Goal: Task Accomplishment & Management: Complete application form

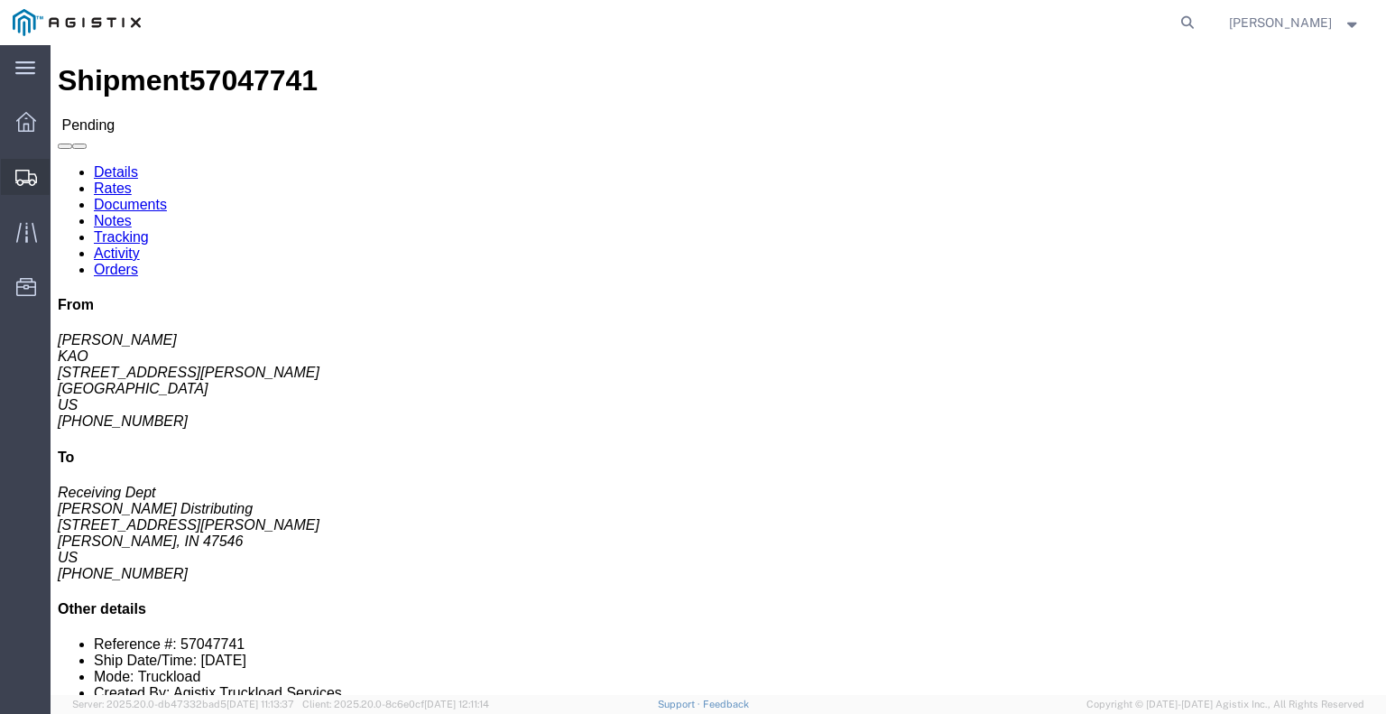
click at [36, 178] on icon at bounding box center [26, 178] width 22 height 16
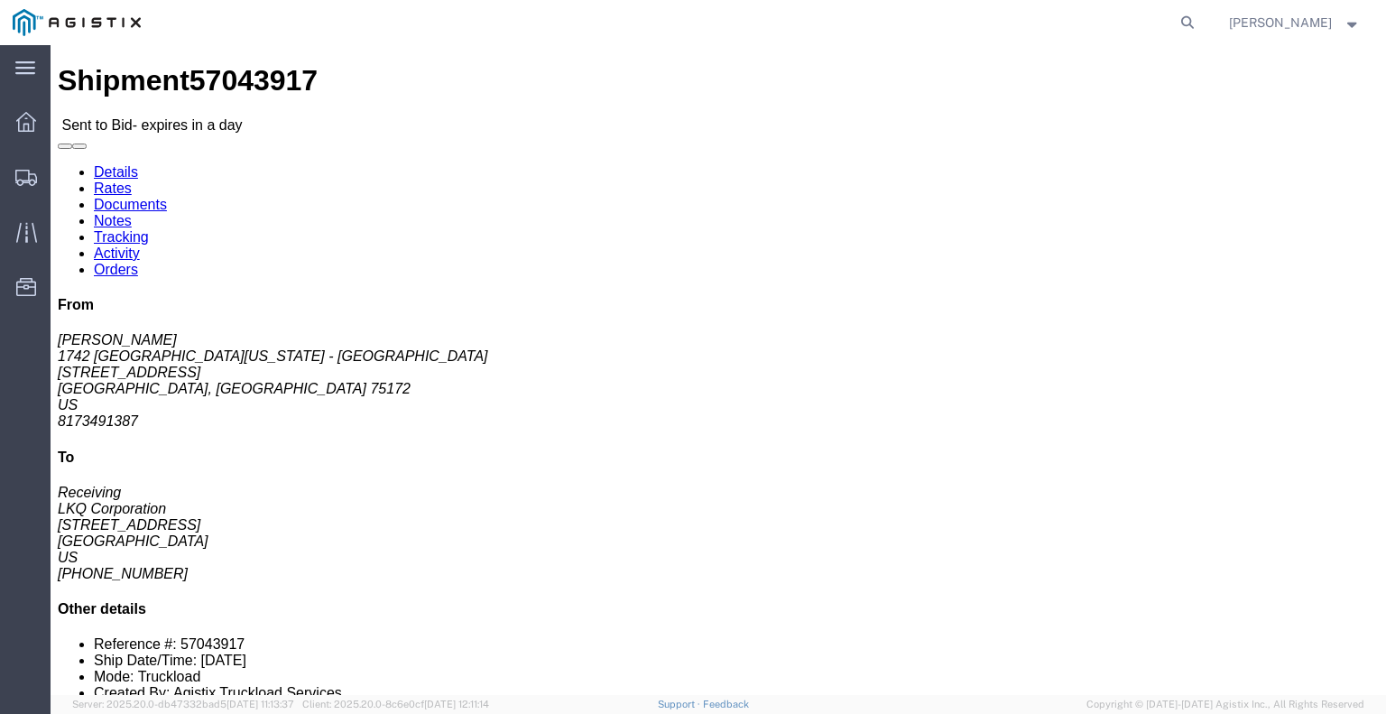
click button "button"
click link "Enter / Modify Bid"
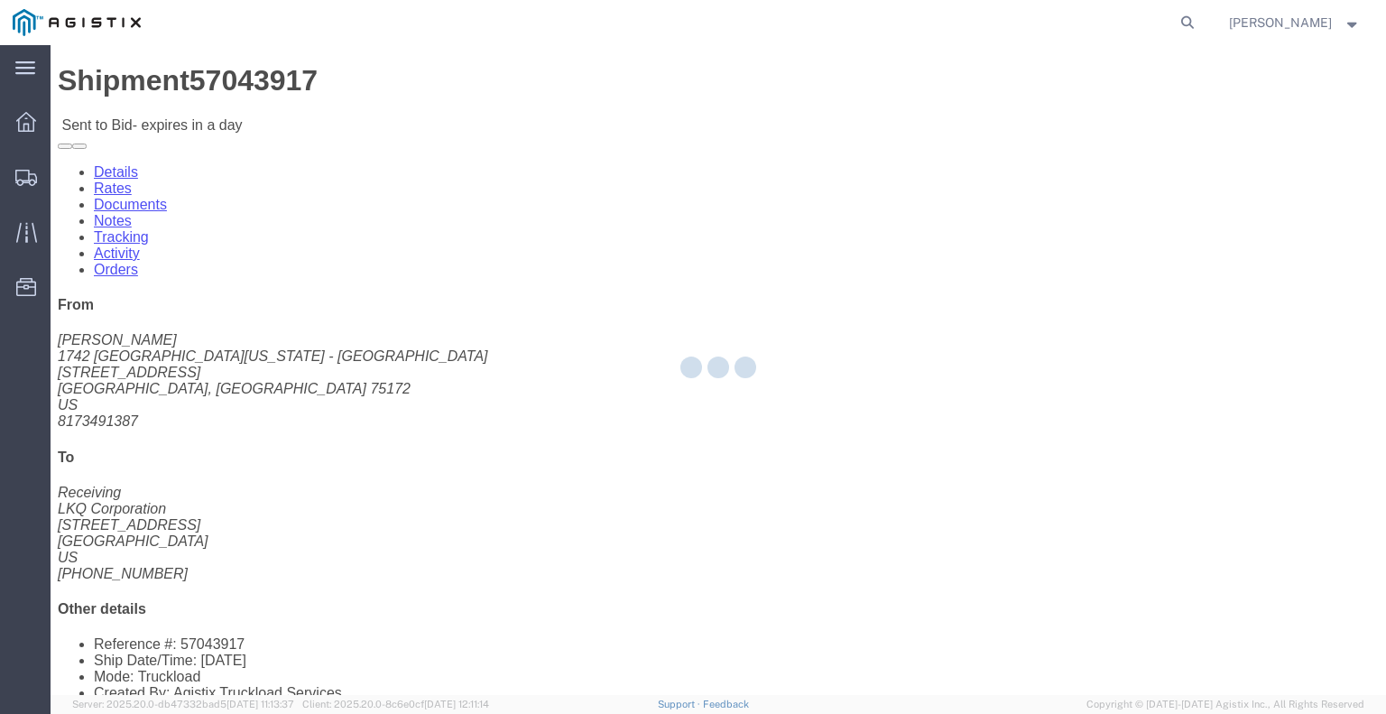
select select "22593"
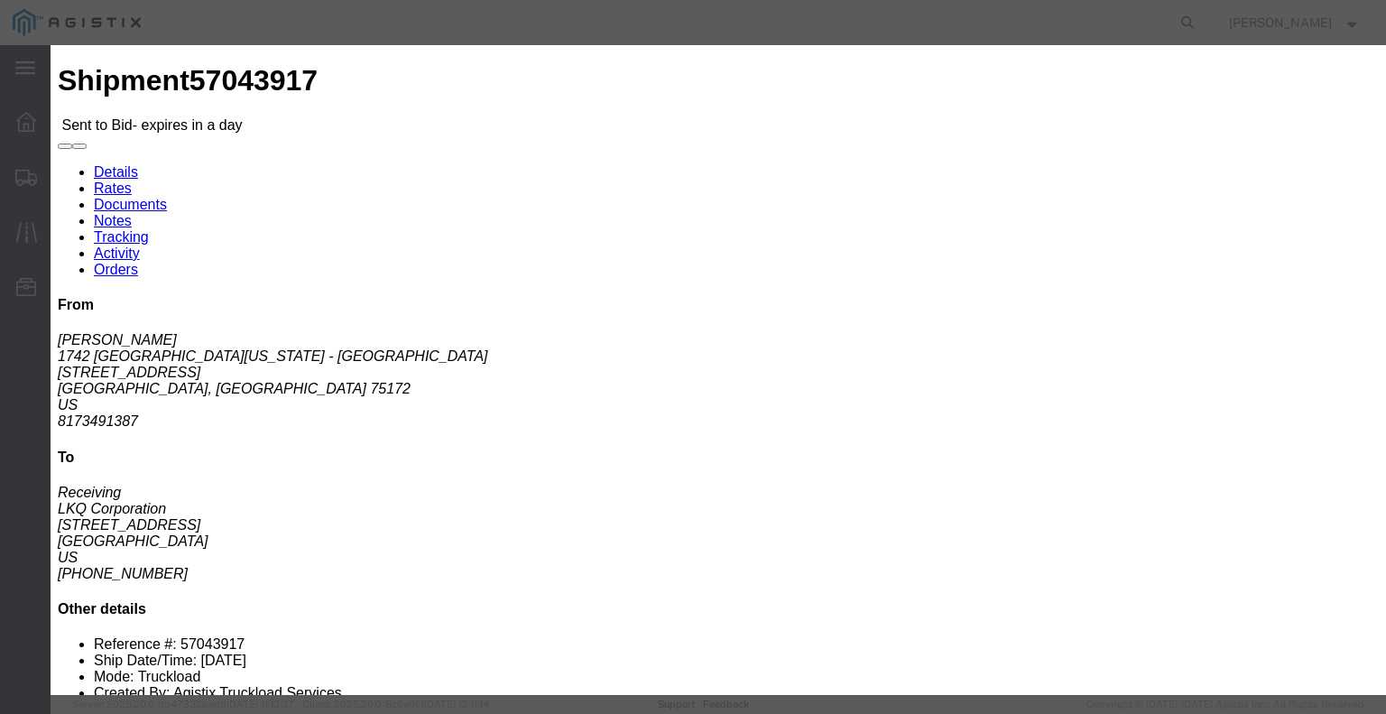
click select "Select Rail TL Standard 3 - 5 Day"
select select "41882"
click select "Select Rail TL Standard 3 - 5 Day"
click input "text"
type input "RLX"
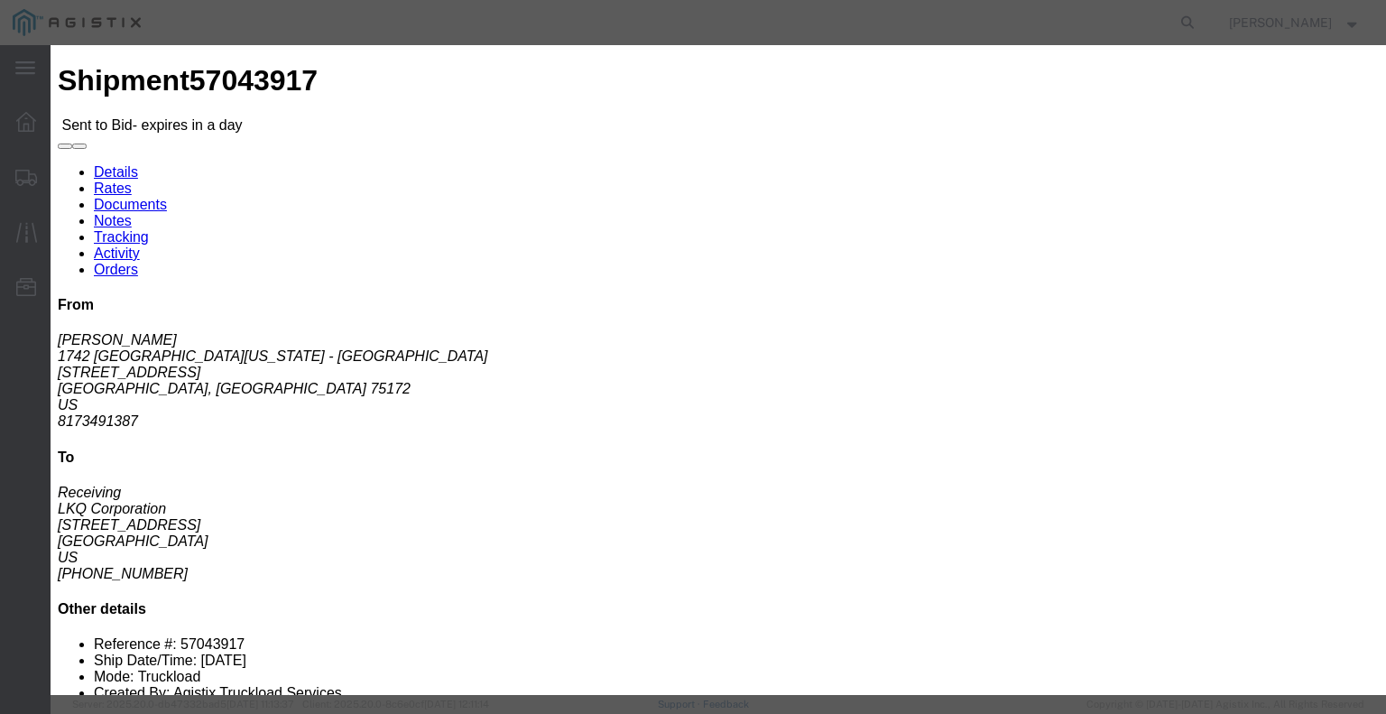
click select "Select Air Less than Truckload Multi-Leg Ocean Freight Rail Small Parcel Truckl…"
select select "TL"
click select "Select Air Less than Truckload Multi-Leg Ocean Freight Rail Small Parcel Truckl…"
click input "number"
type input "1"
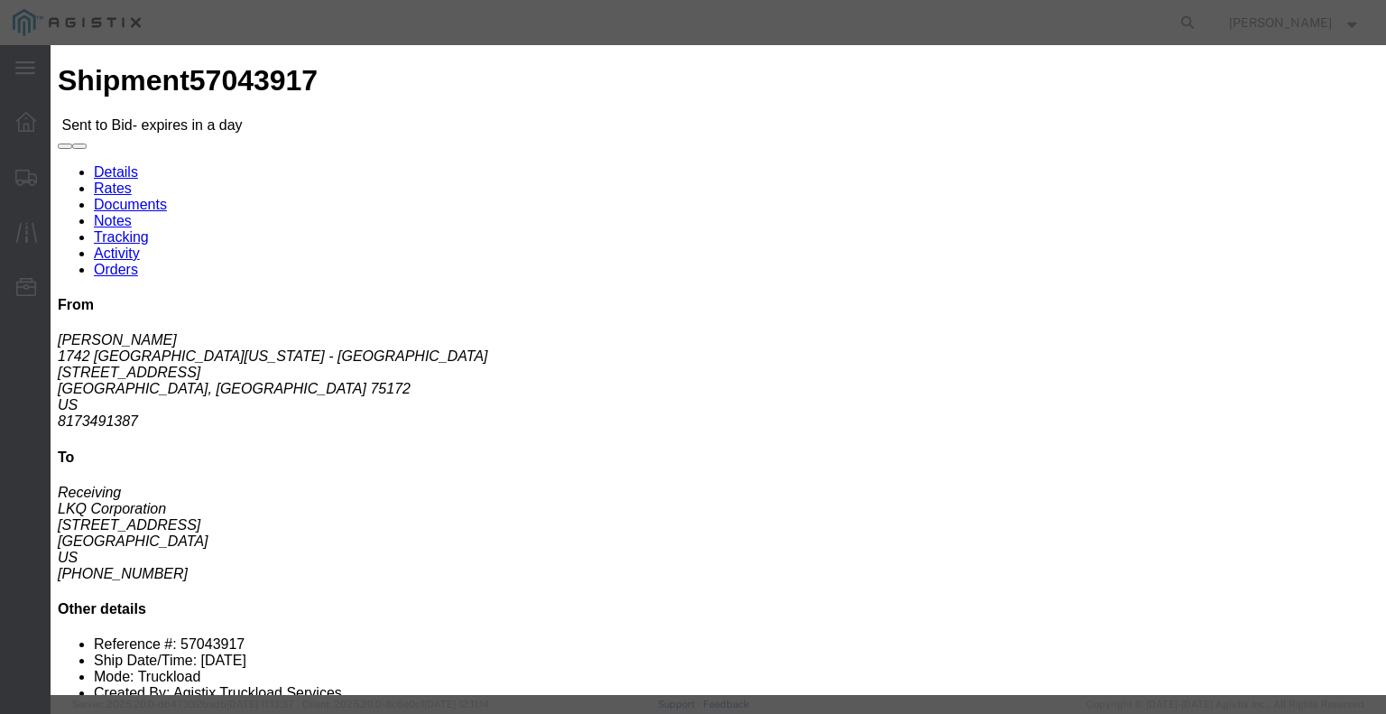
click input "number"
type input "600"
click button "Submit"
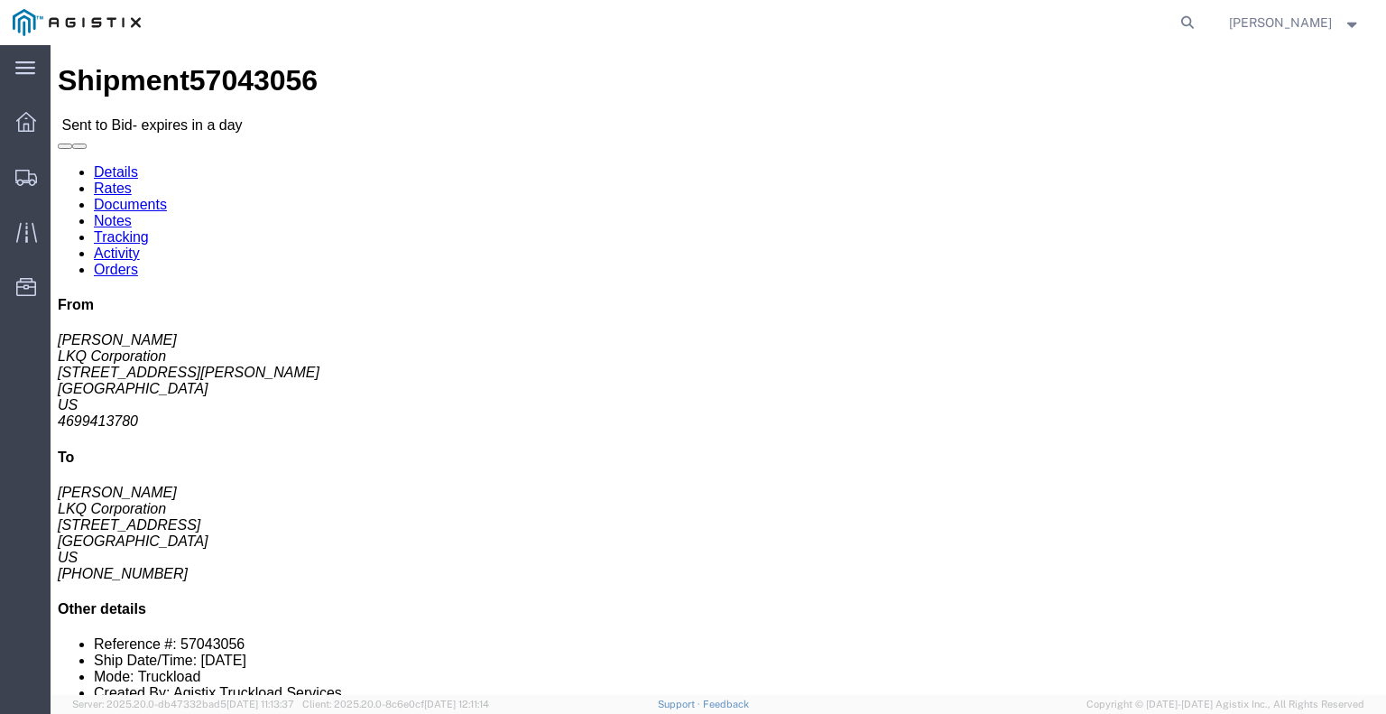
click button "button"
click link "Enter / Modify Bid"
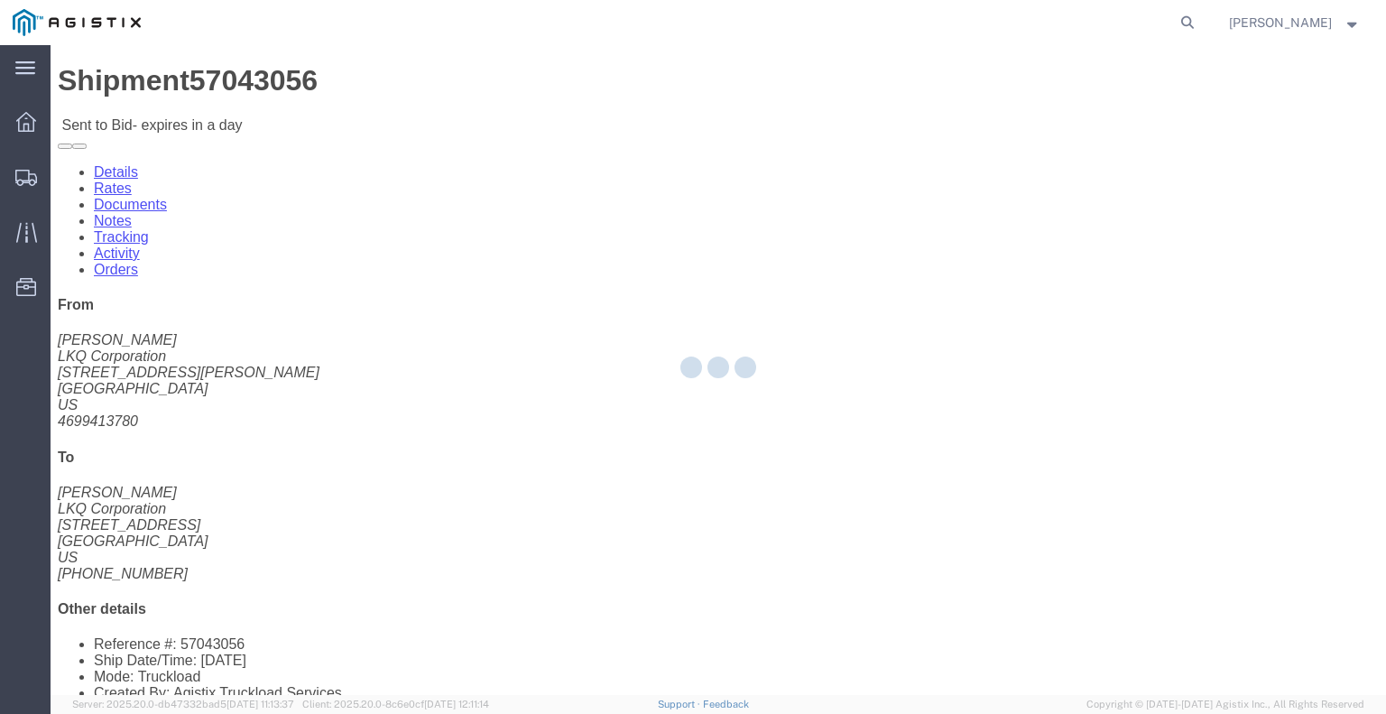
select select "22593"
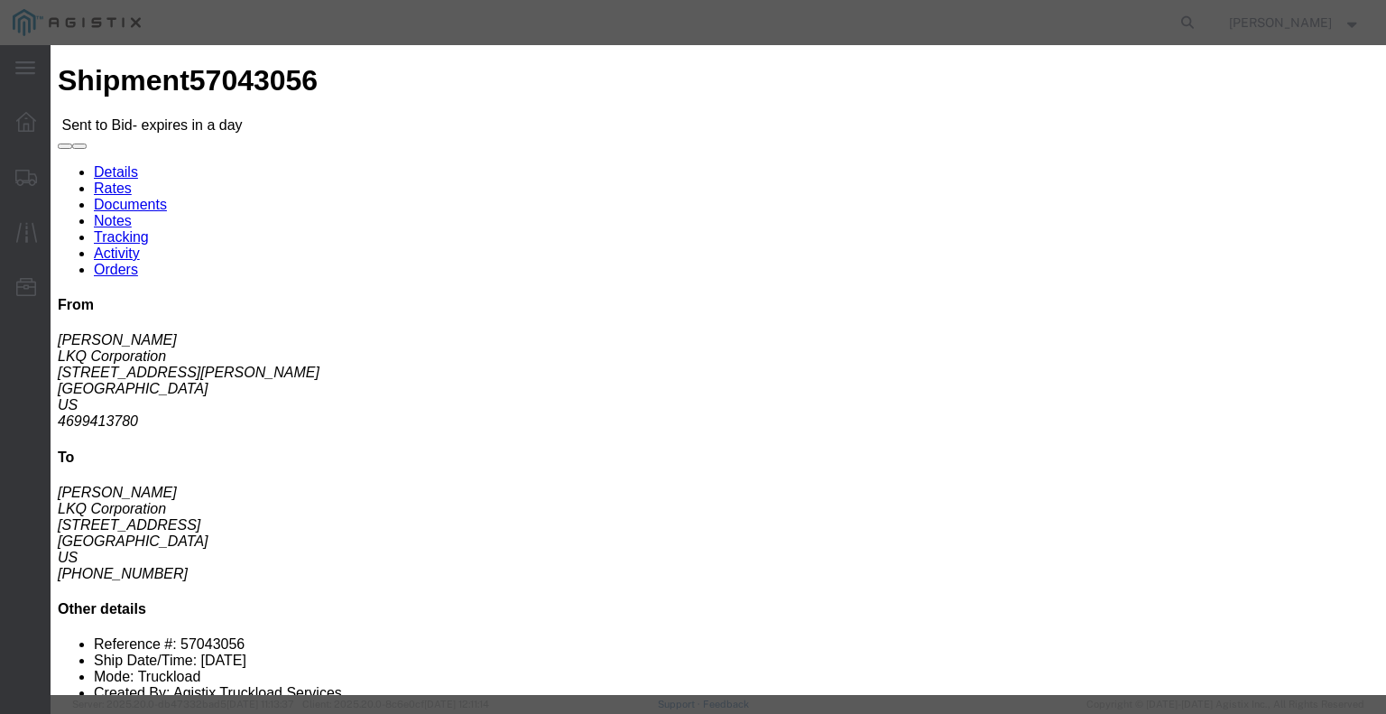
click select "Select Rail TL Standard 3 - 5 Day"
select select "41882"
click select "Select Rail TL Standard 3 - 5 Day"
click input "text"
type input "RLX"
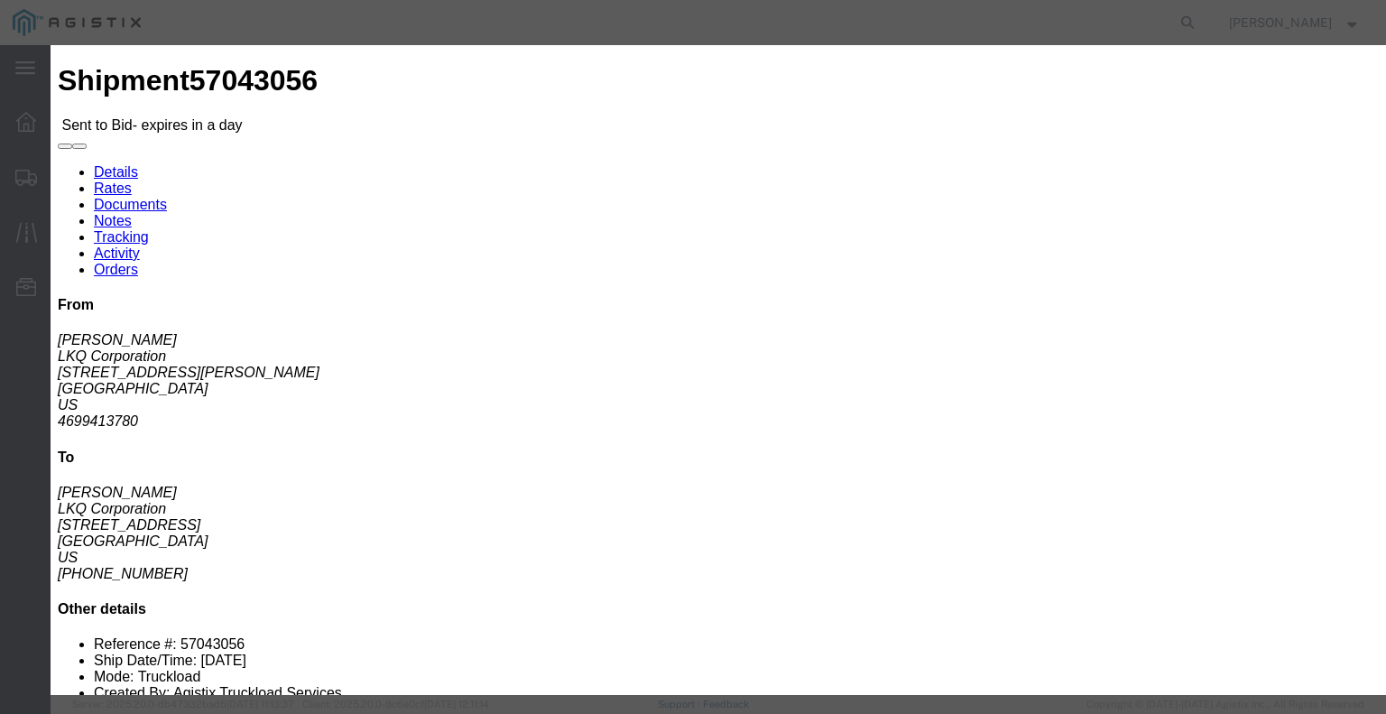
click div "Reference"
click select "Select Air Less than Truckload Multi-Leg Ocean Freight Rail Small Parcel Truckl…"
select select "TL"
click select "Select Air Less than Truckload Multi-Leg Ocean Freight Rail Small Parcel Truckl…"
click input "number"
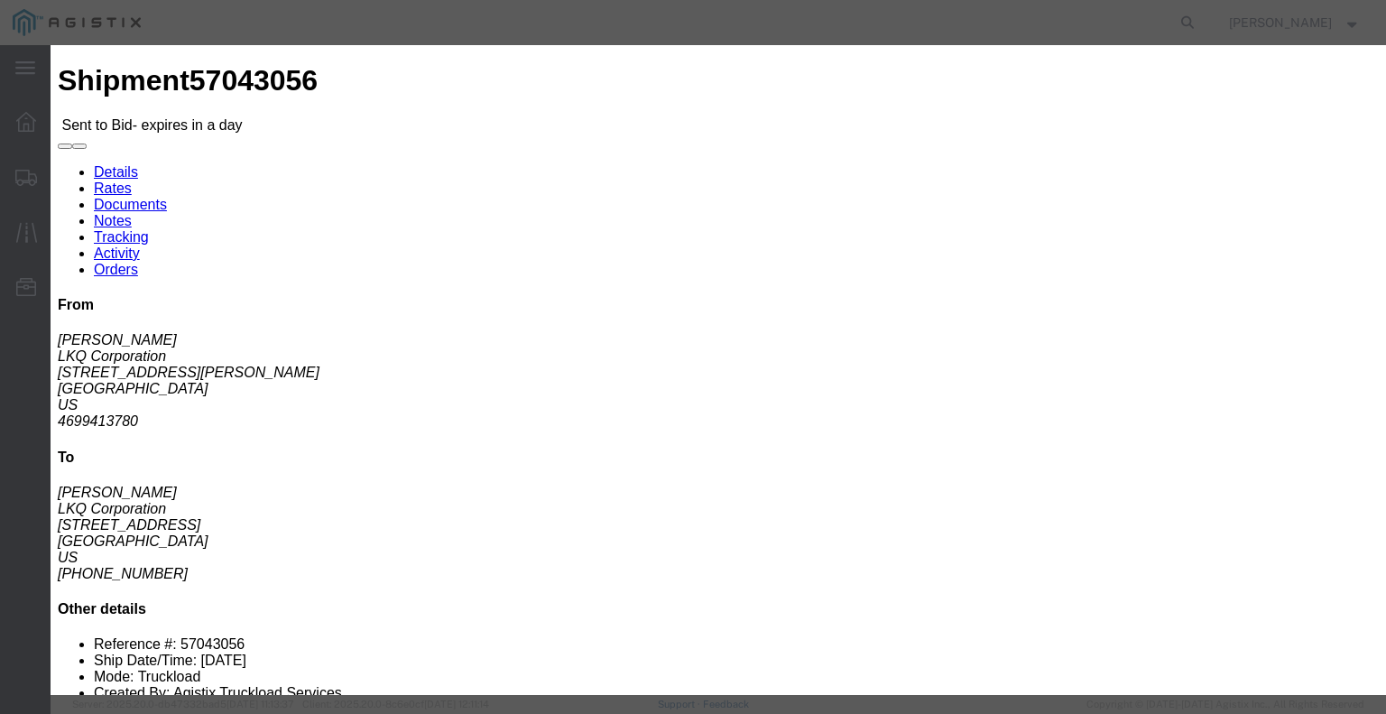
type input "1"
click input "number"
type input "7"
type input "650"
click button "Submit"
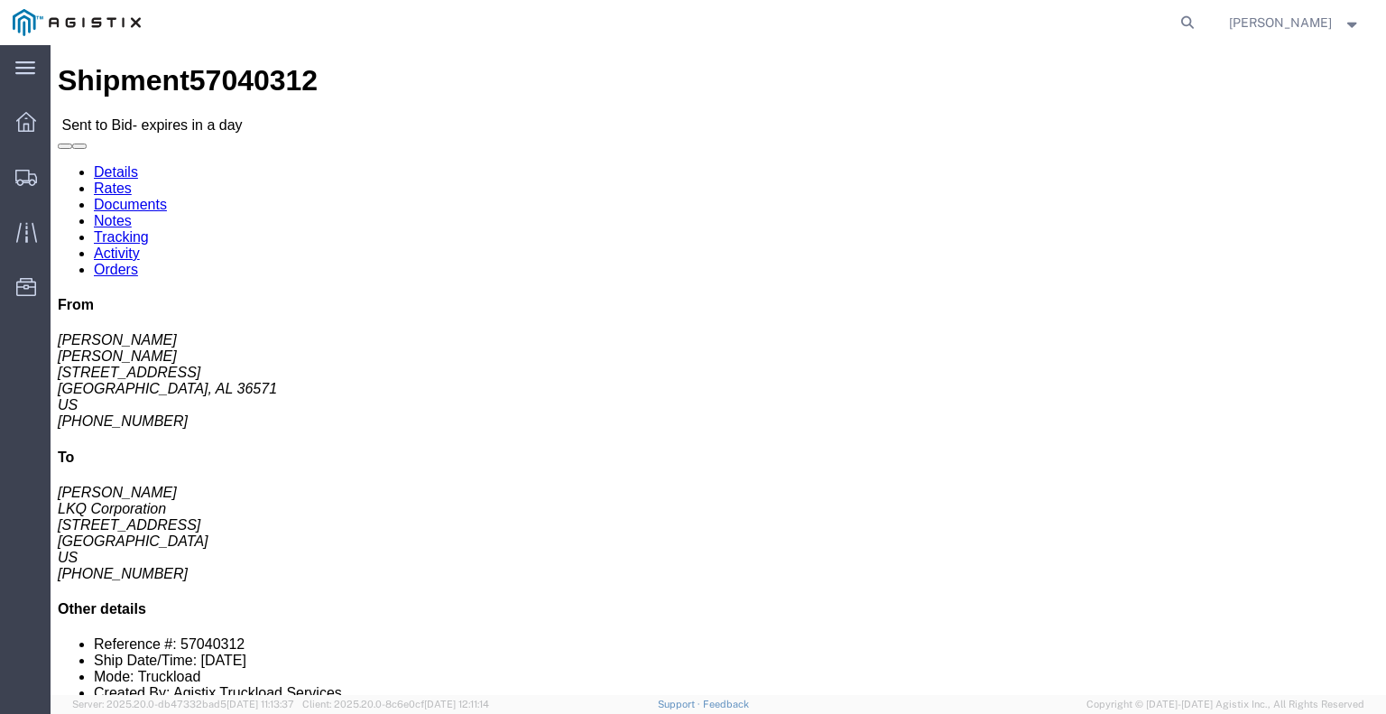
click button "button"
click link "Enter / Modify Bid"
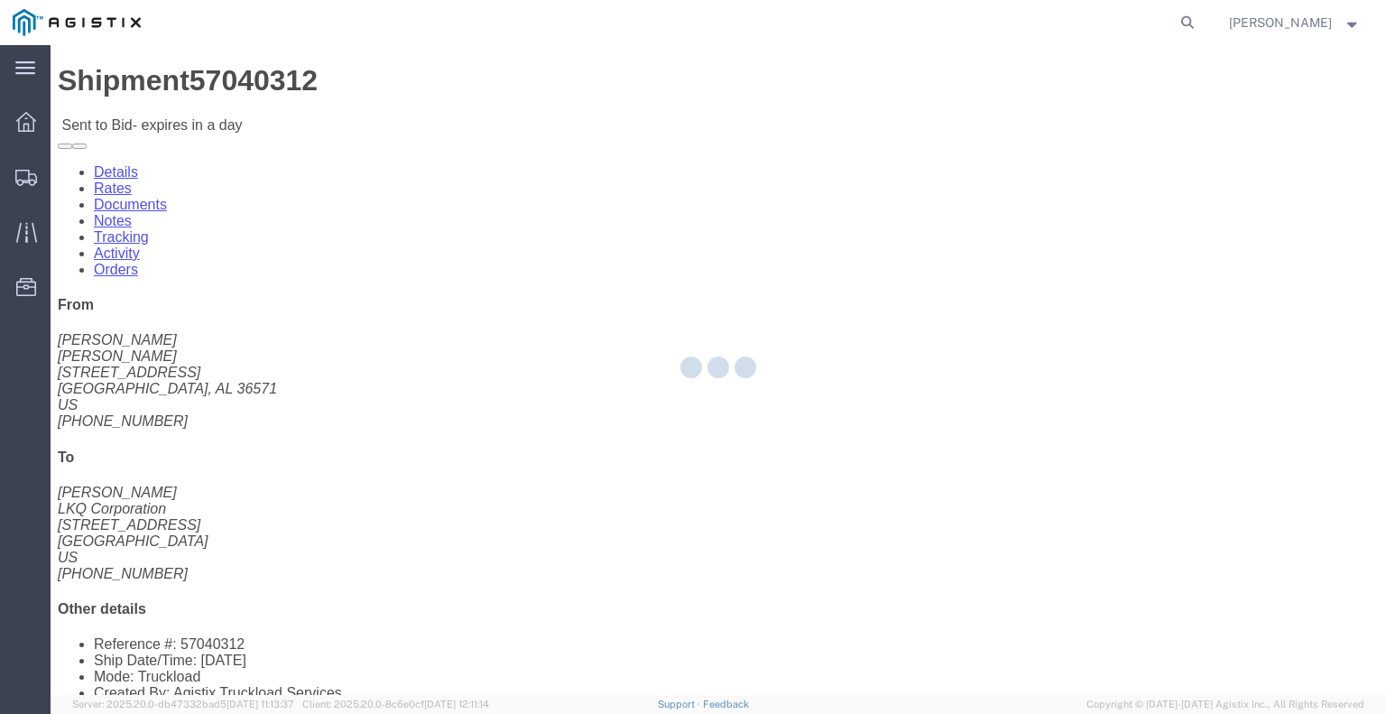
select select "22593"
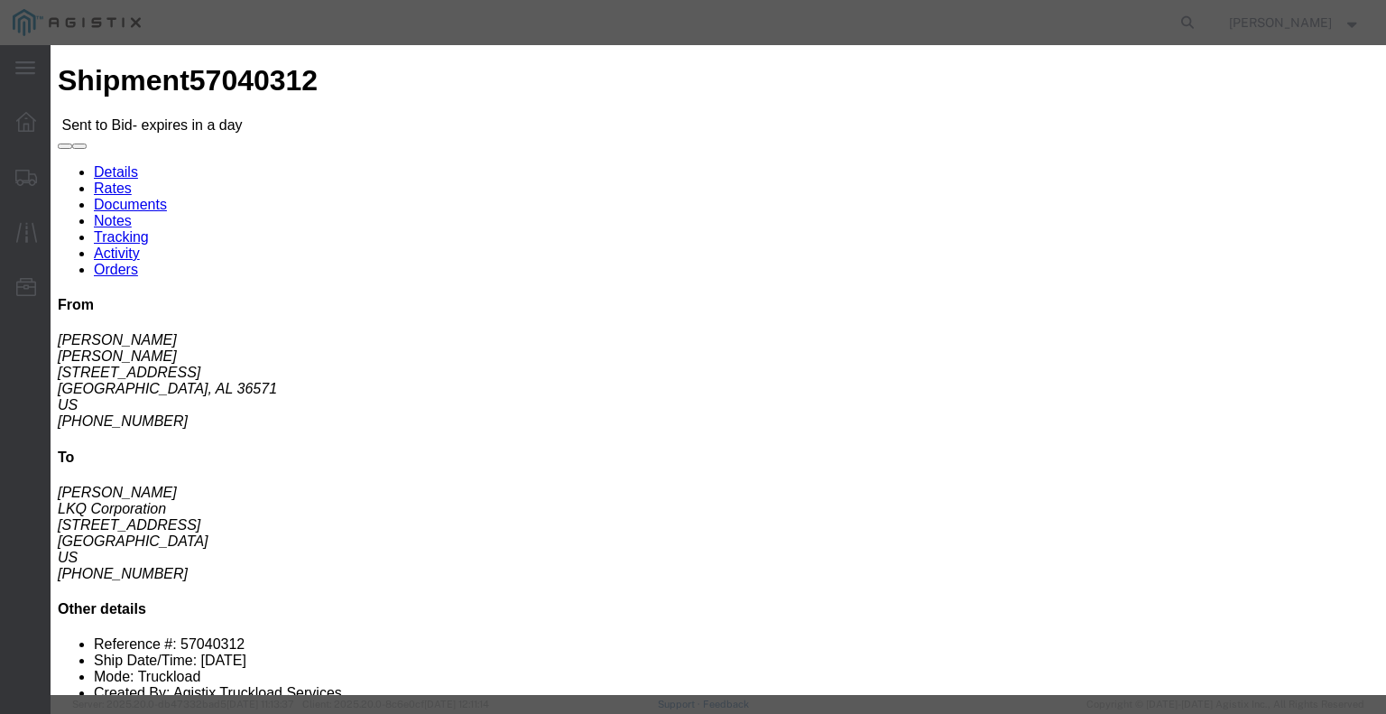
click select "Select Rail TL Standard 3 - 5 Day"
select select "41882"
click select "Select Rail TL Standard 3 - 5 Day"
click input "text"
type input "RLX"
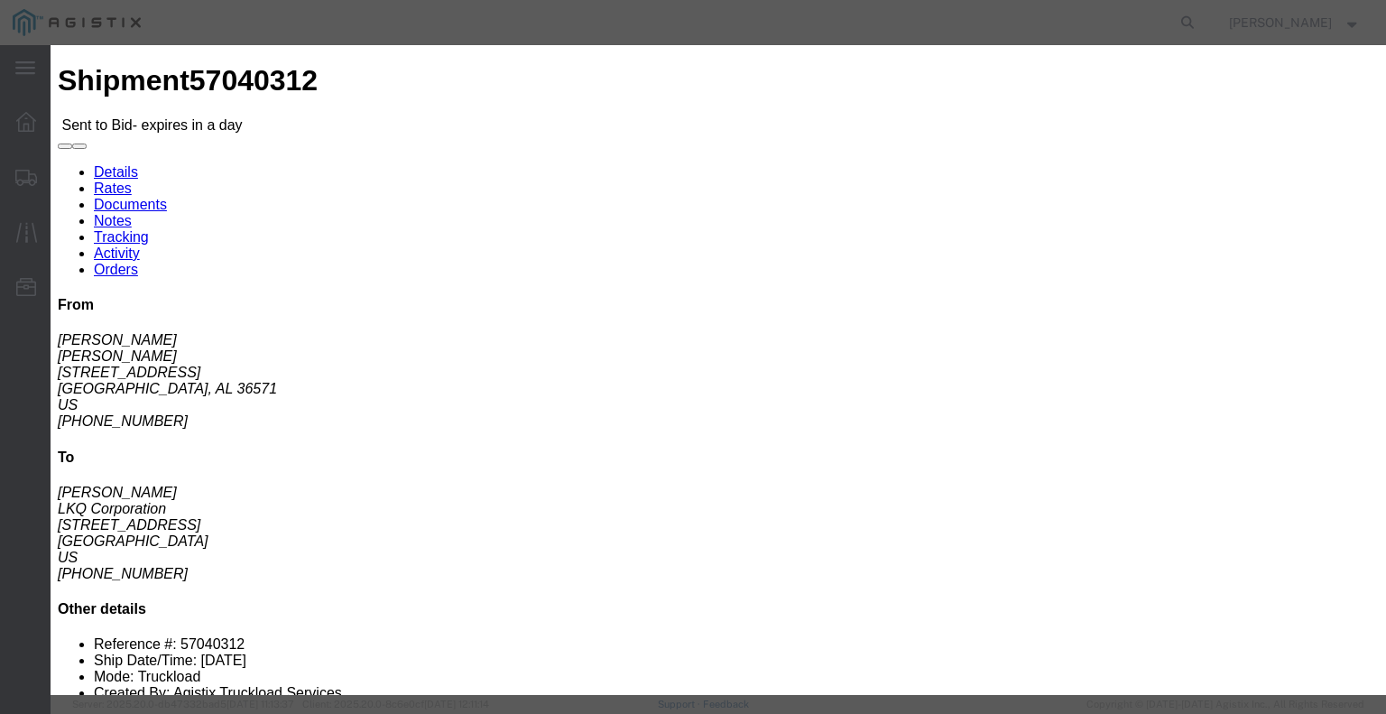
click select "Select Air Less than Truckload Multi-Leg Ocean Freight Rail Small Parcel Truckl…"
select select "TL"
click select "Select Air Less than Truckload Multi-Leg Ocean Freight Rail Small Parcel Truckl…"
click input "number"
type input "1"
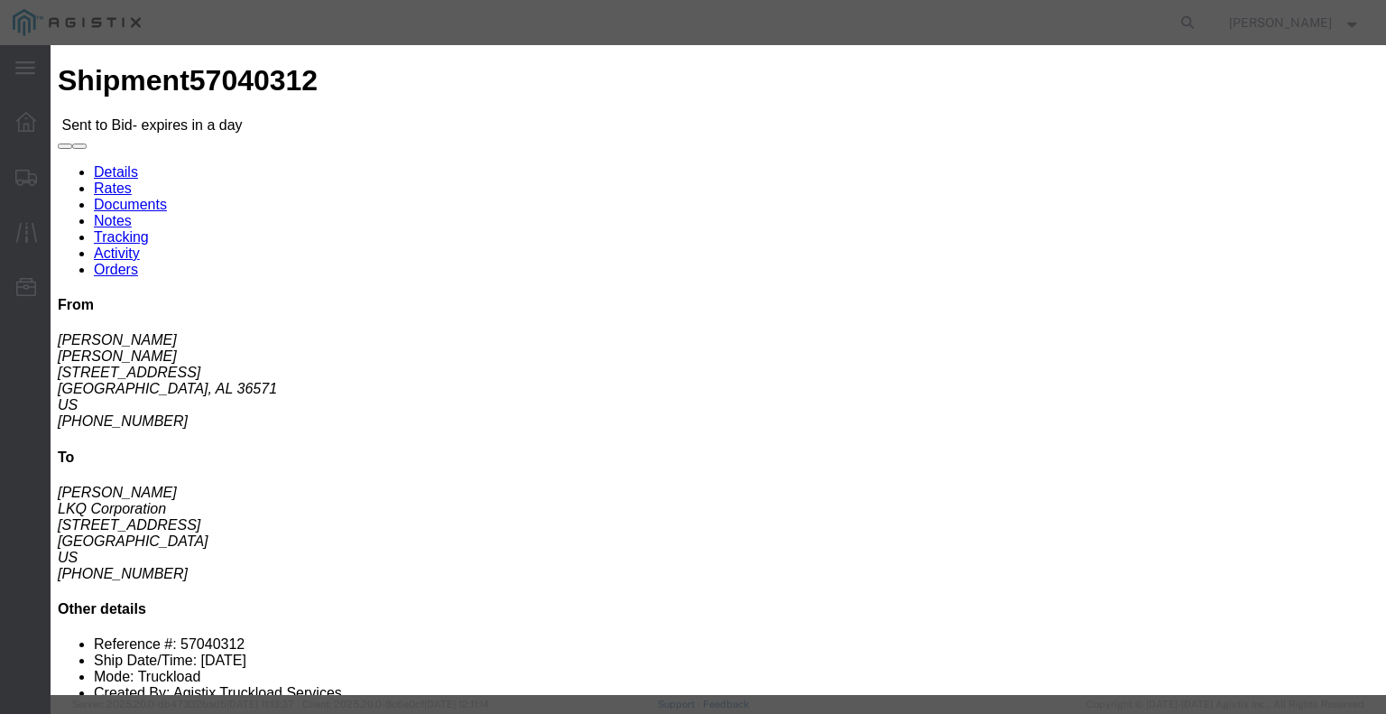
click input "number"
type input "750"
click button "Submit"
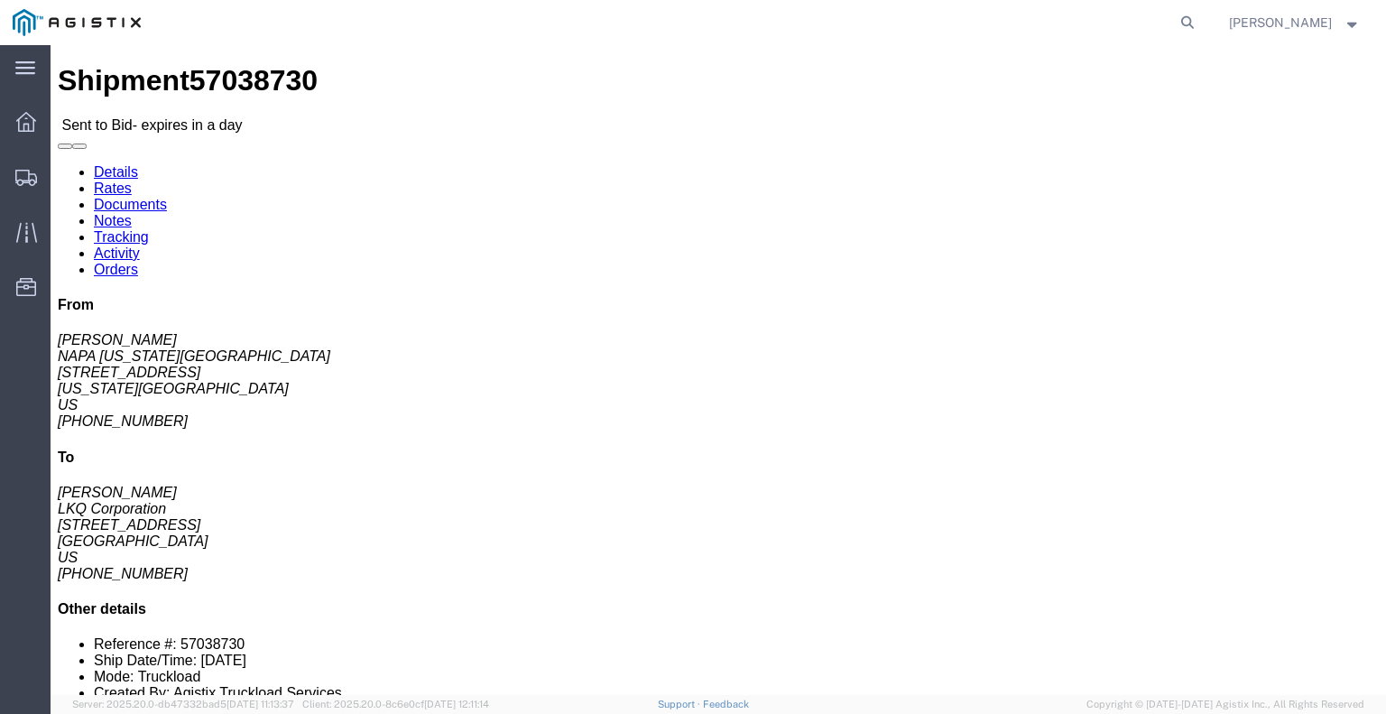
click button "button"
click link "Enter / Modify Bid"
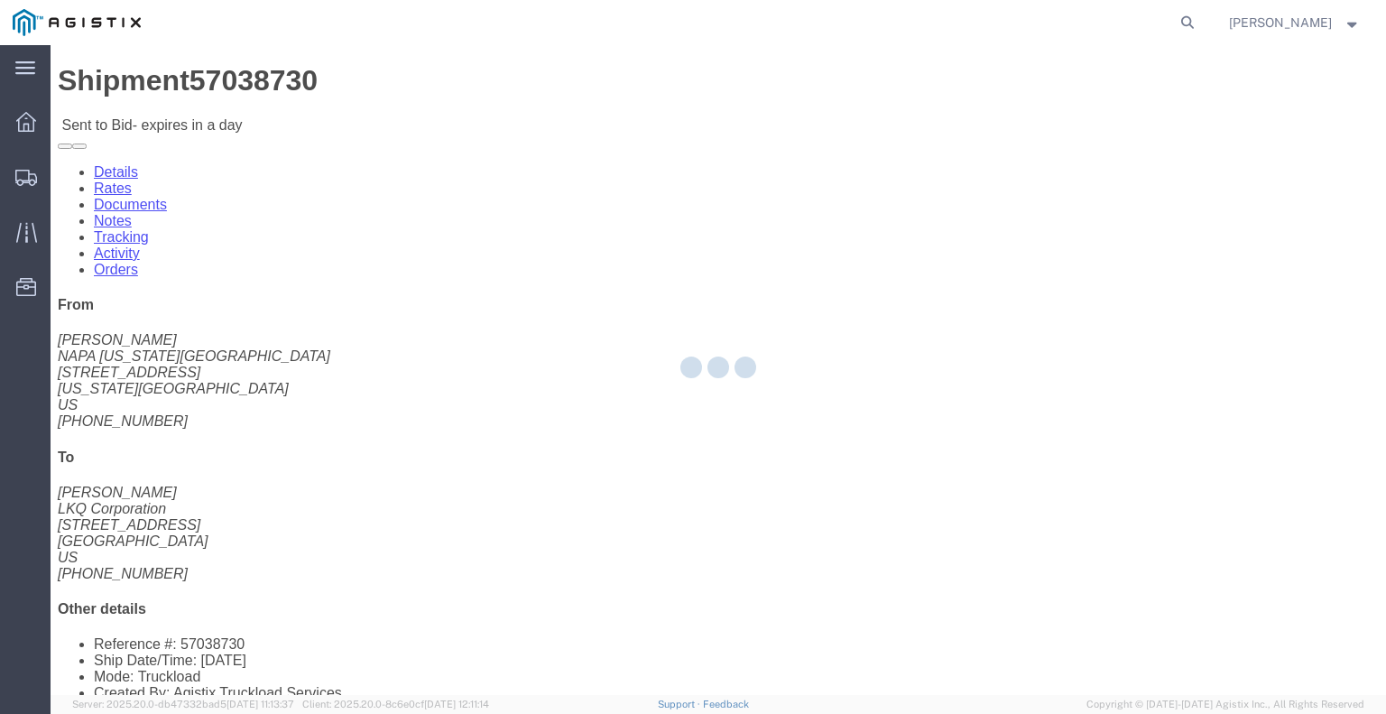
select select "22593"
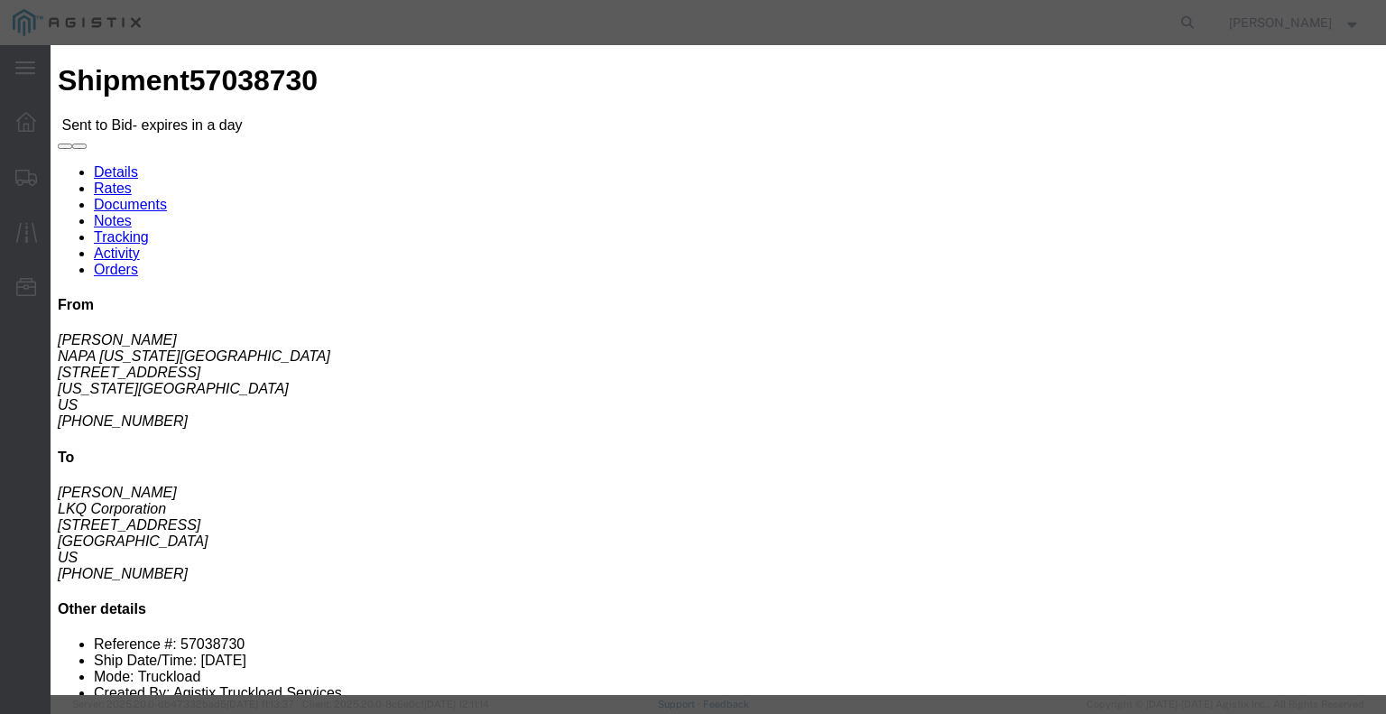
click div "Bid Information Vendor Select Riverstone Logistics LLC Service Level Select Rai…"
click select "Select Rail TL Standard 3 - 5 Day"
select select "41882"
click select "Select Rail TL Standard 3 - 5 Day"
click input "text"
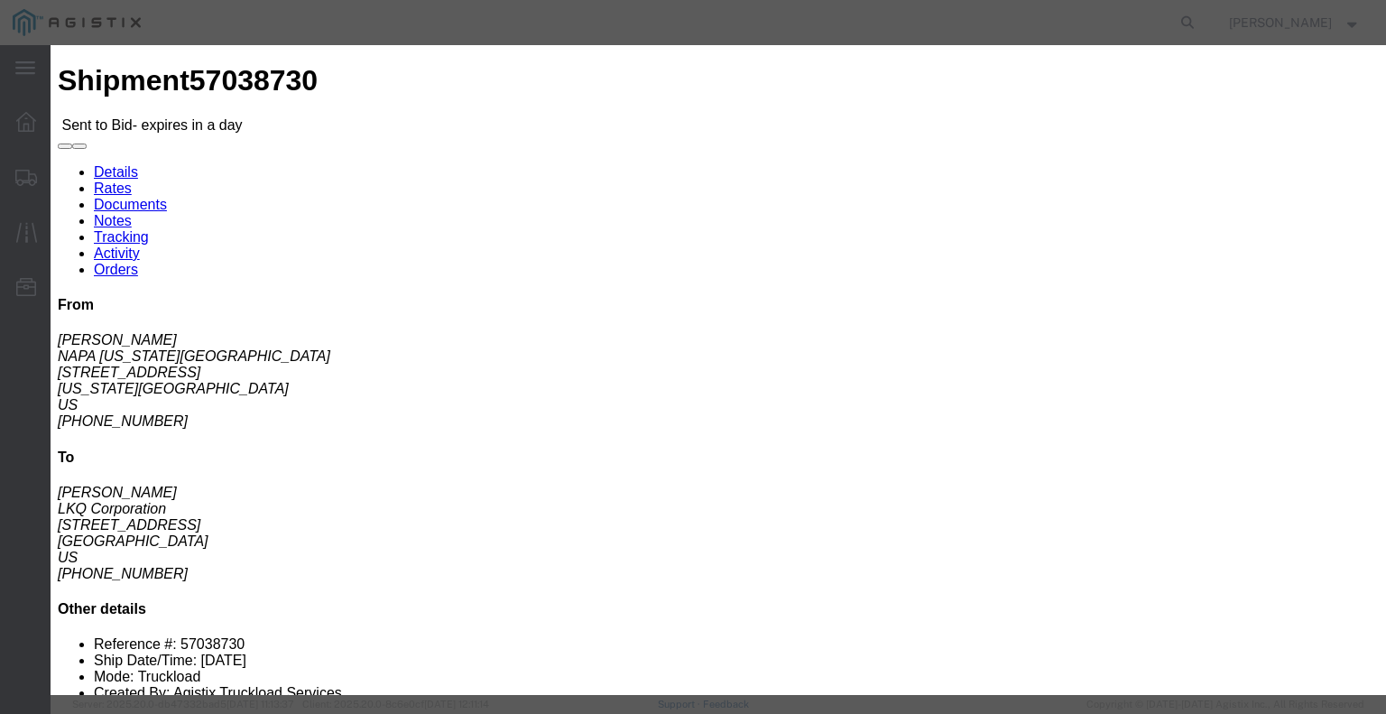
type input "RLX"
click select "Select Air Less than Truckload Multi-Leg Ocean Freight Rail Small Parcel Truckl…"
select select "TL"
click select "Select Air Less than Truckload Multi-Leg Ocean Freight Rail Small Parcel Truckl…"
click input "number"
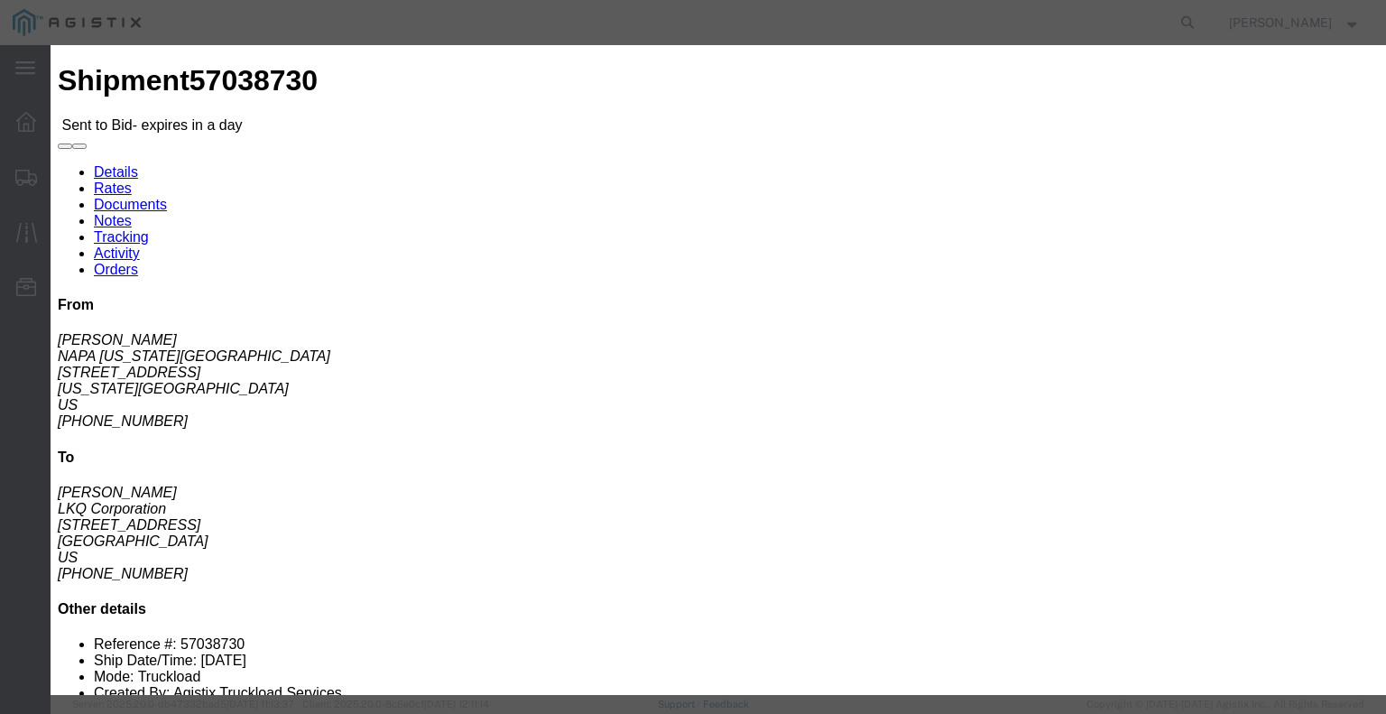
type input "2"
click input "number"
type input "1550"
click button "Submit"
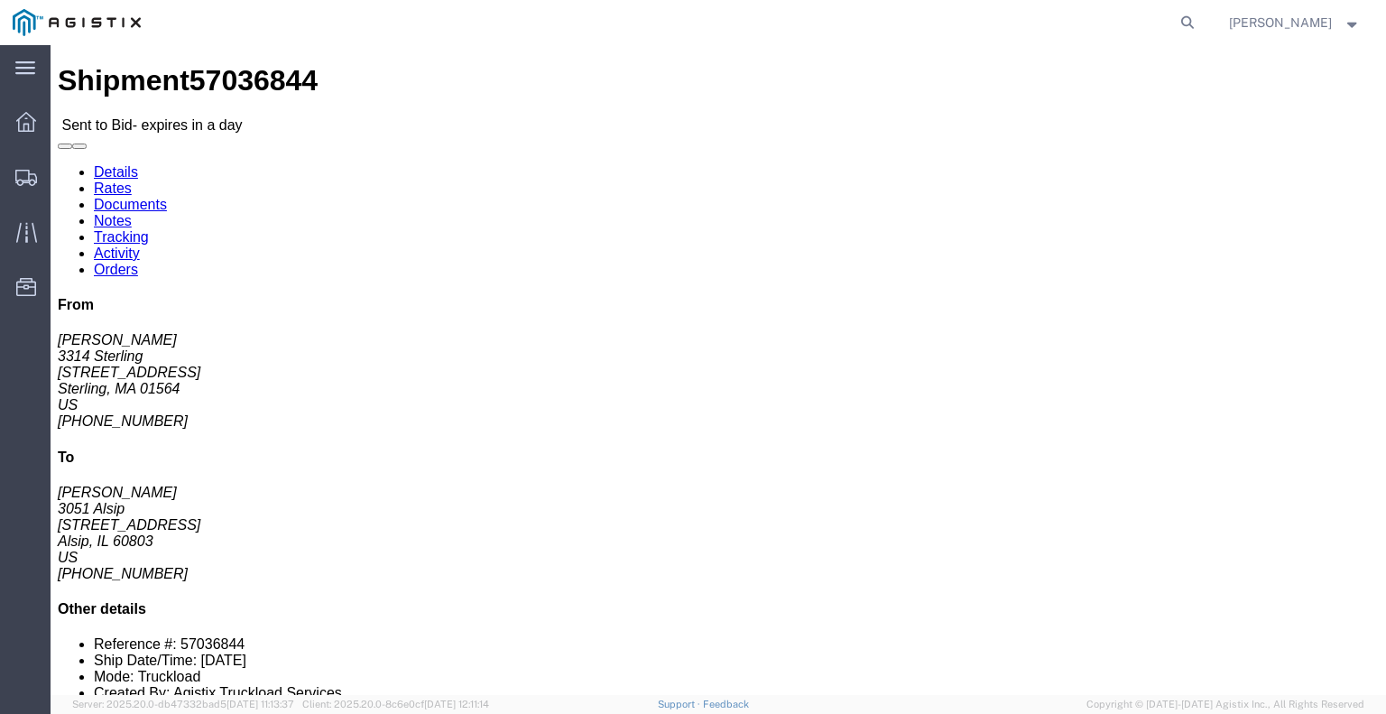
click link "Enter / Modify Bid"
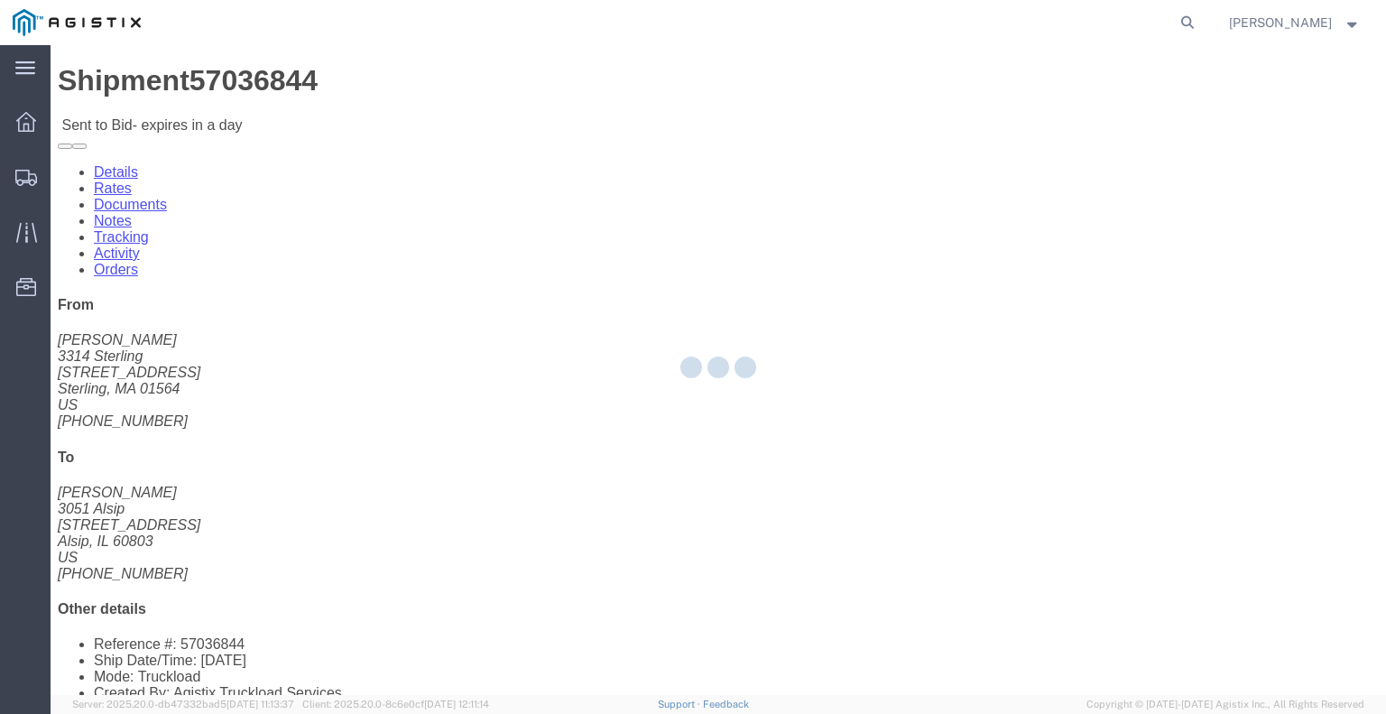
select select "22593"
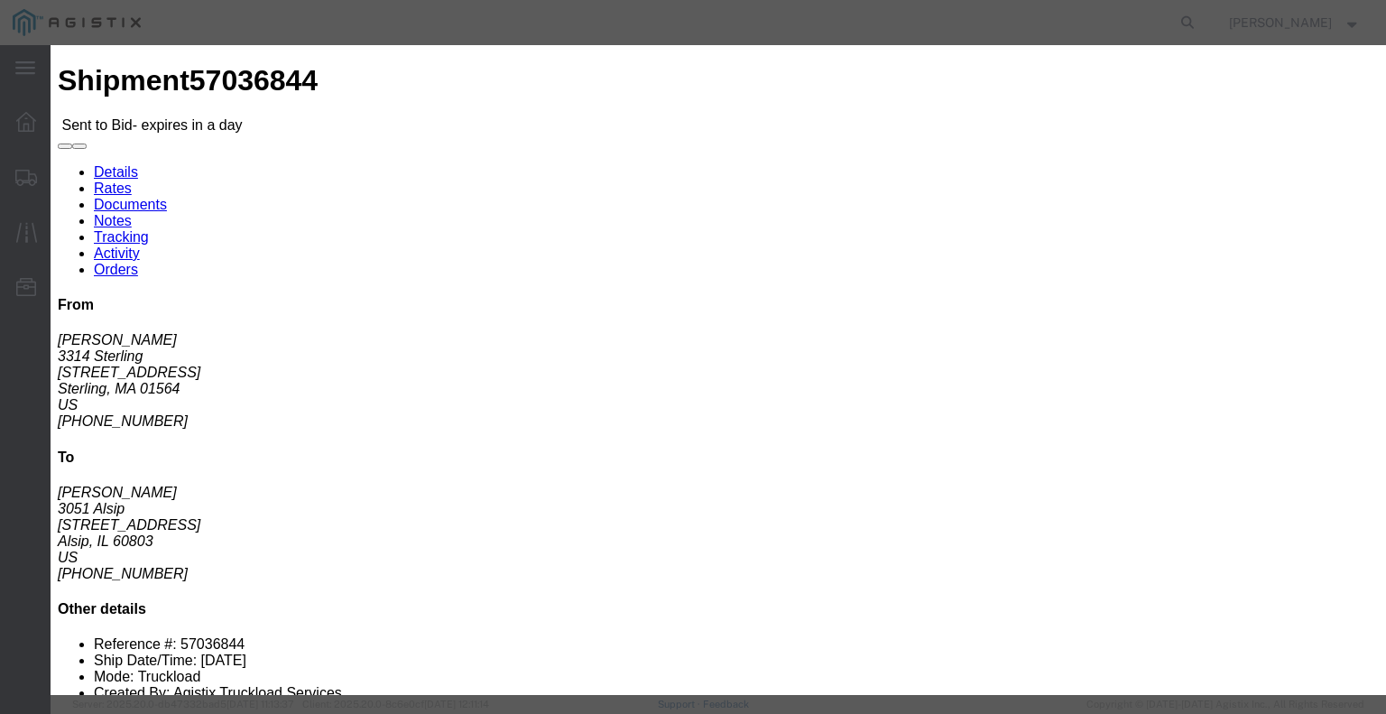
click select "Select Rail TL Standard 3 - 5 Day"
select select "41882"
click select "Select Rail TL Standard 3 - 5 Day"
click input "text"
type input "RLX"
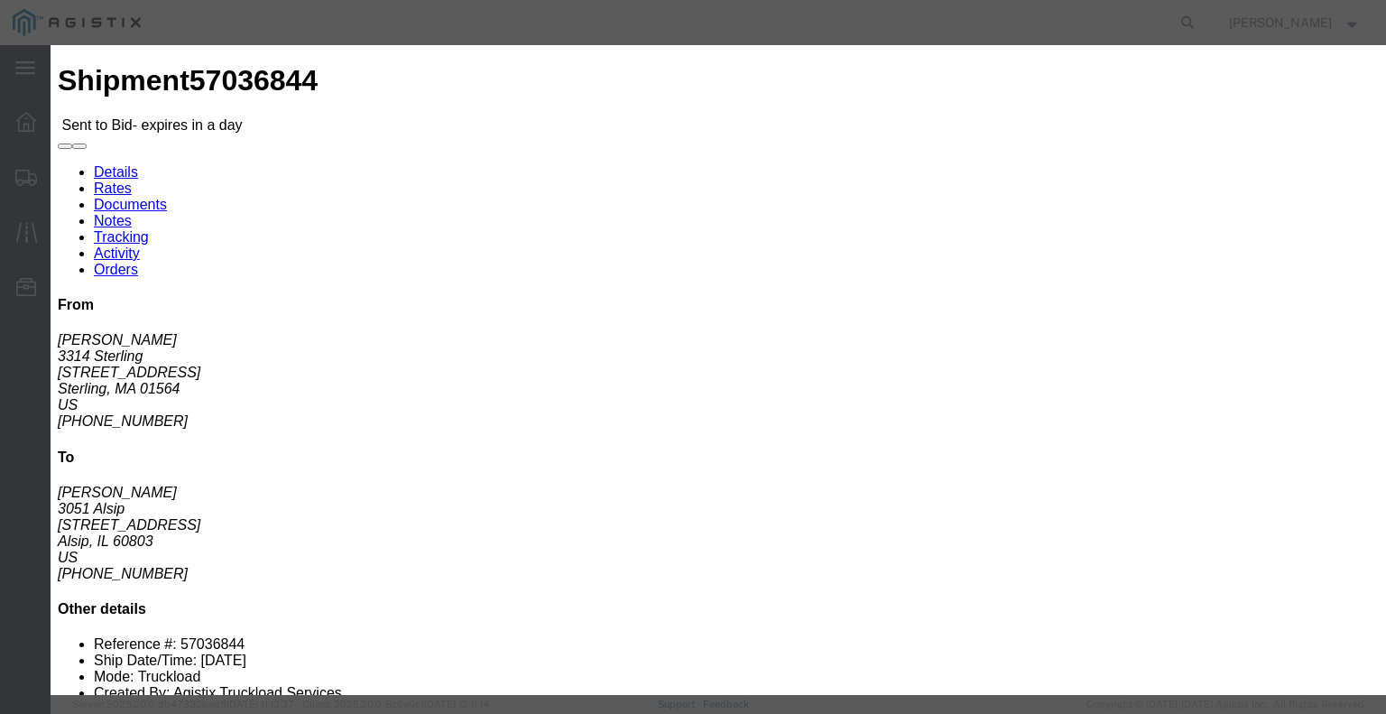
click select "Select Air Less than Truckload Multi-Leg Ocean Freight Rail Small Parcel Truckl…"
select select "TL"
click select "Select Air Less than Truckload Multi-Leg Ocean Freight Rail Small Parcel Truckl…"
click input "number"
type input "2"
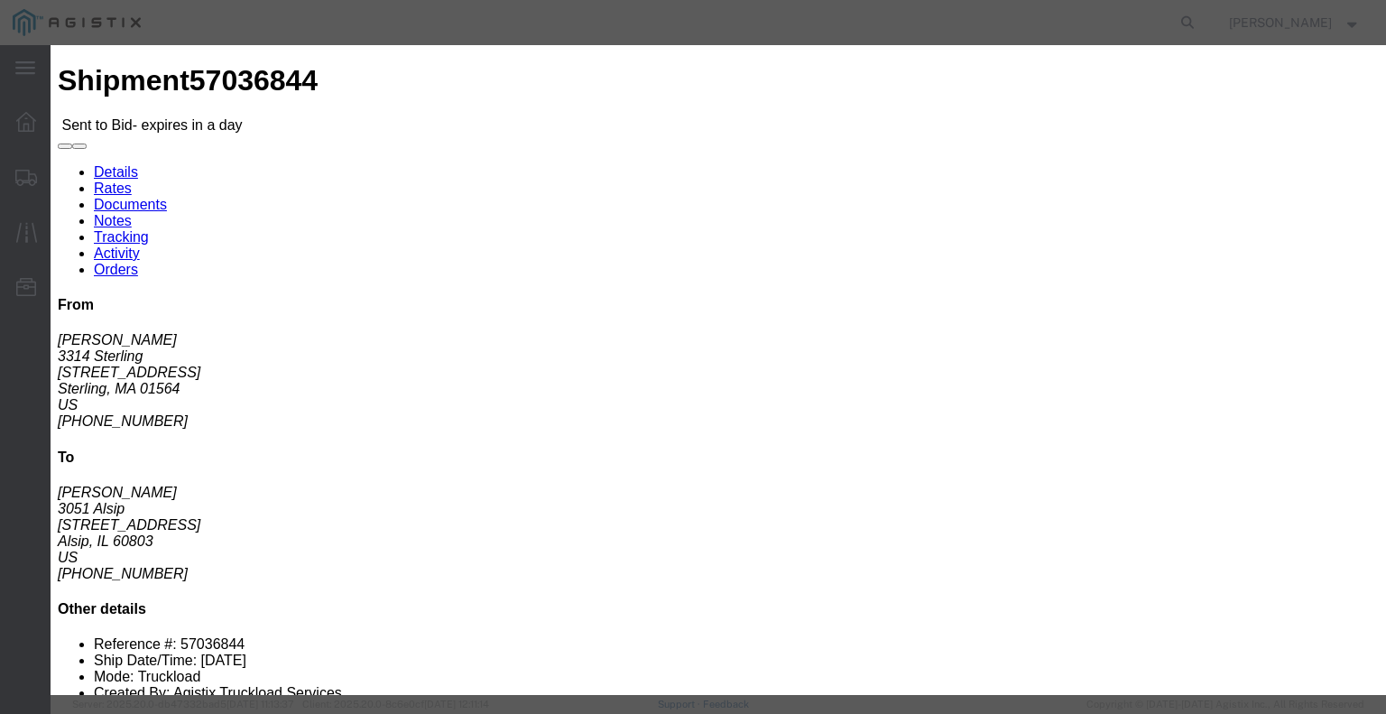
click input "number"
type input "1370"
click button "Submit"
